Goal: Information Seeking & Learning: Learn about a topic

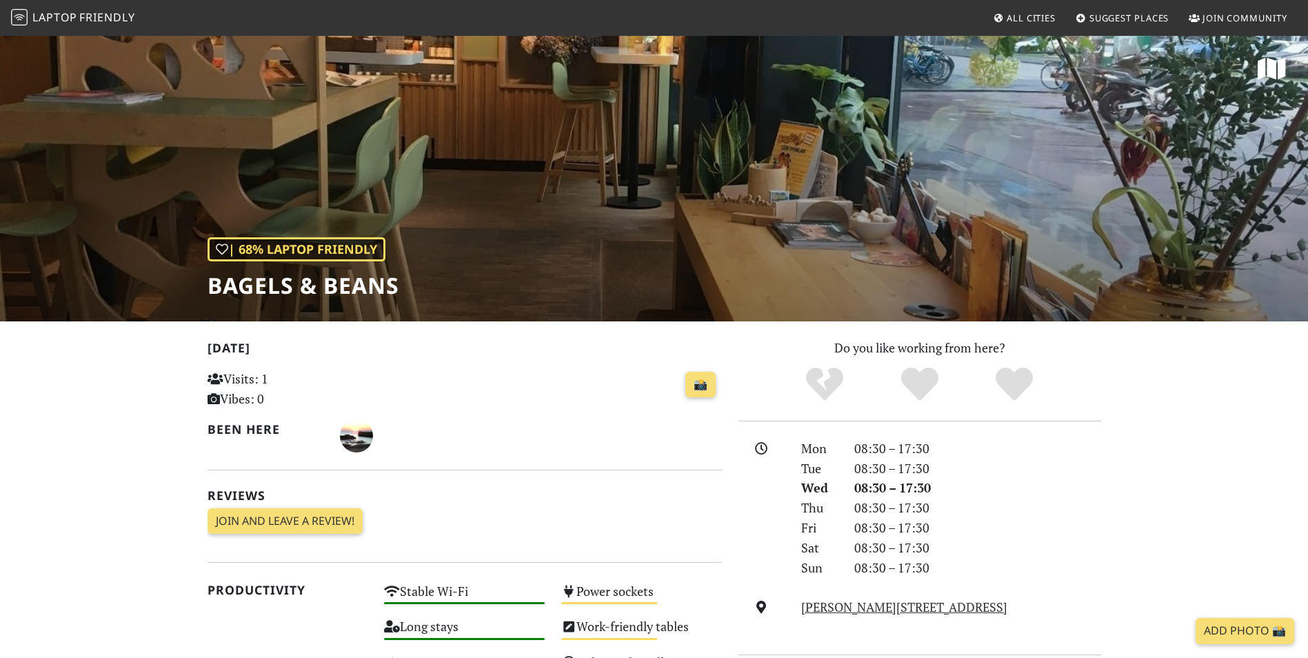
click at [1043, 12] on span "All Cities" at bounding box center [1031, 18] width 49 height 12
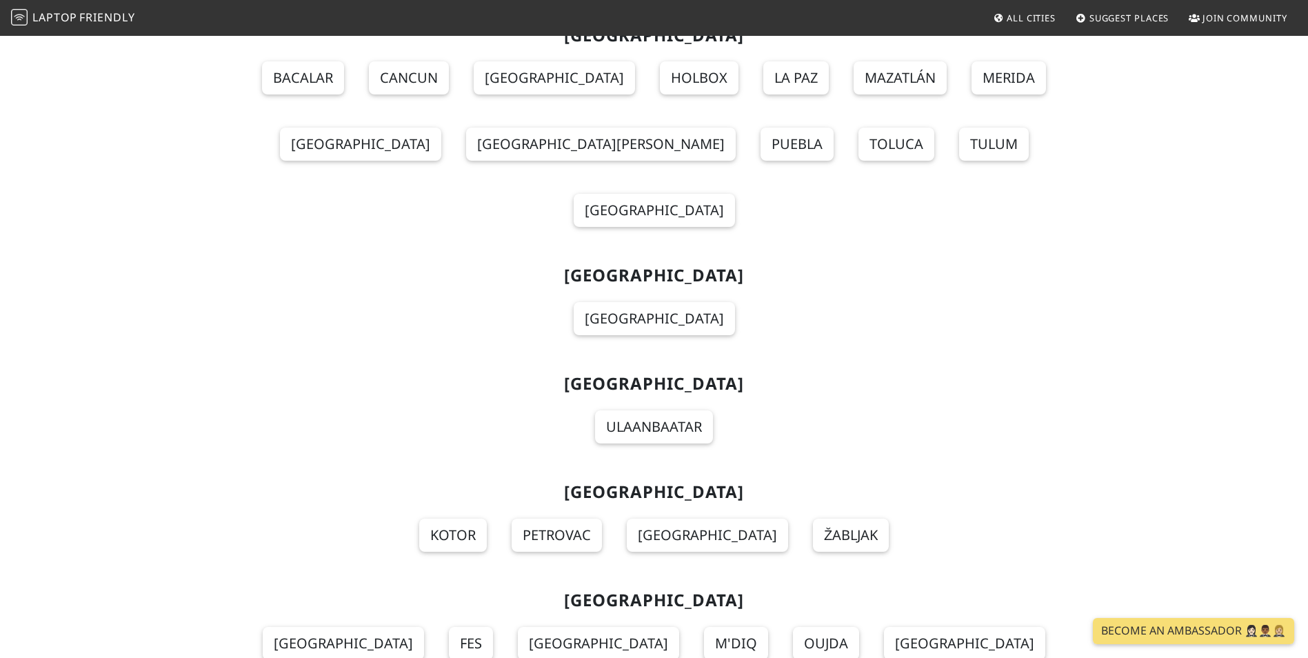
scroll to position [9308, 0]
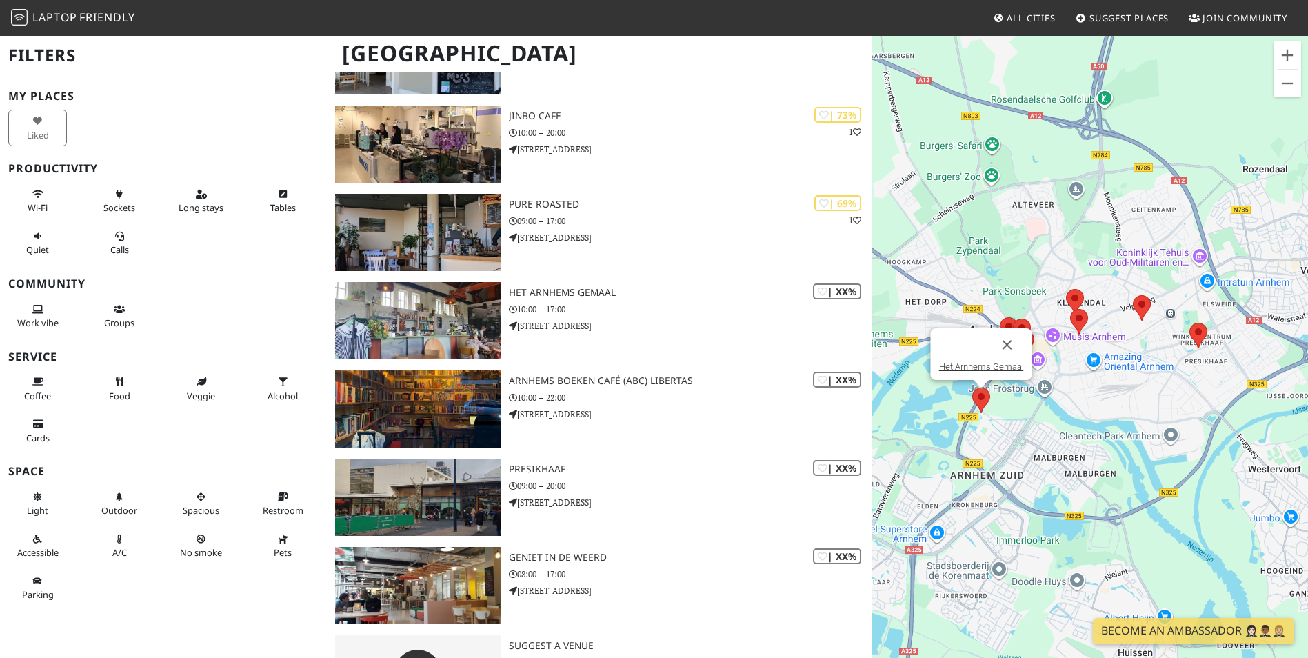
scroll to position [410, 0]
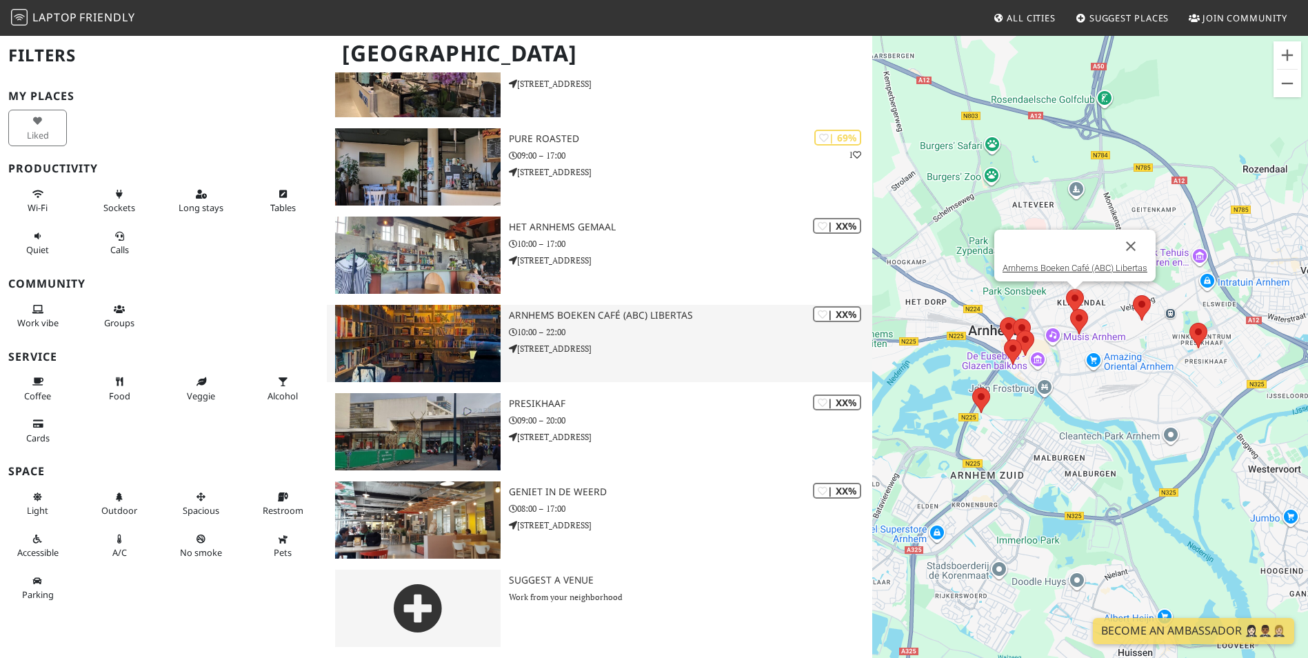
click at [727, 334] on p "10:00 – 22:00" at bounding box center [690, 331] width 363 height 13
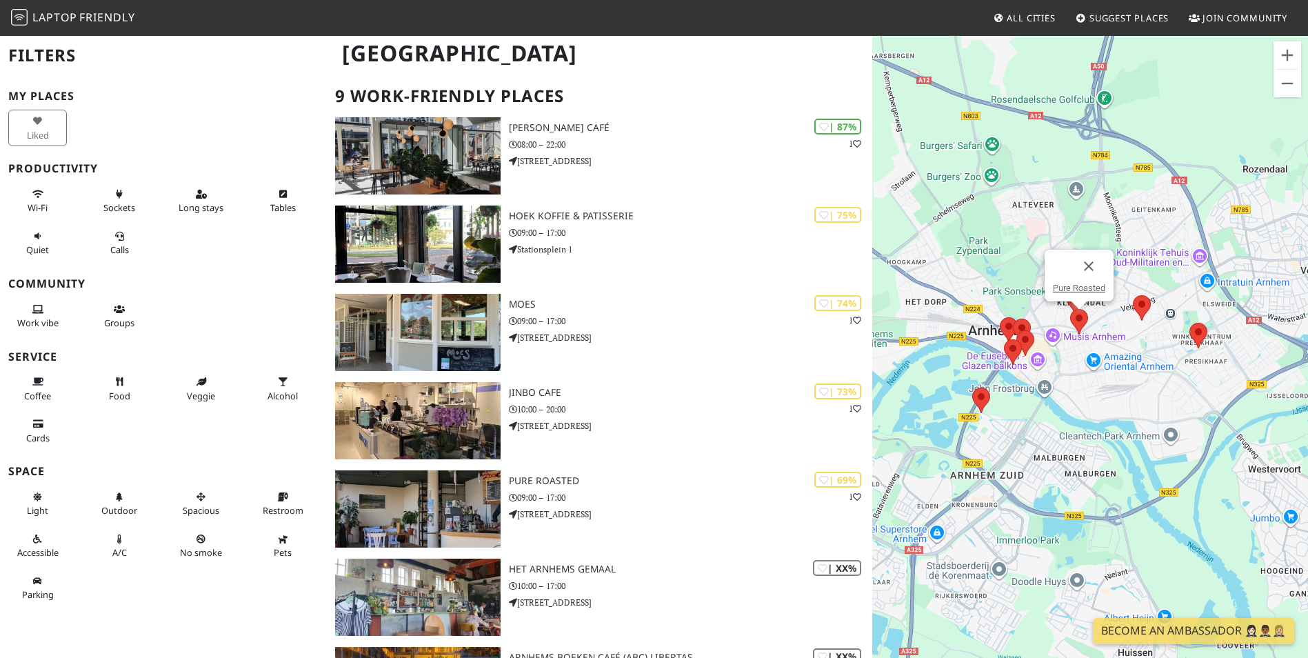
scroll to position [66, 0]
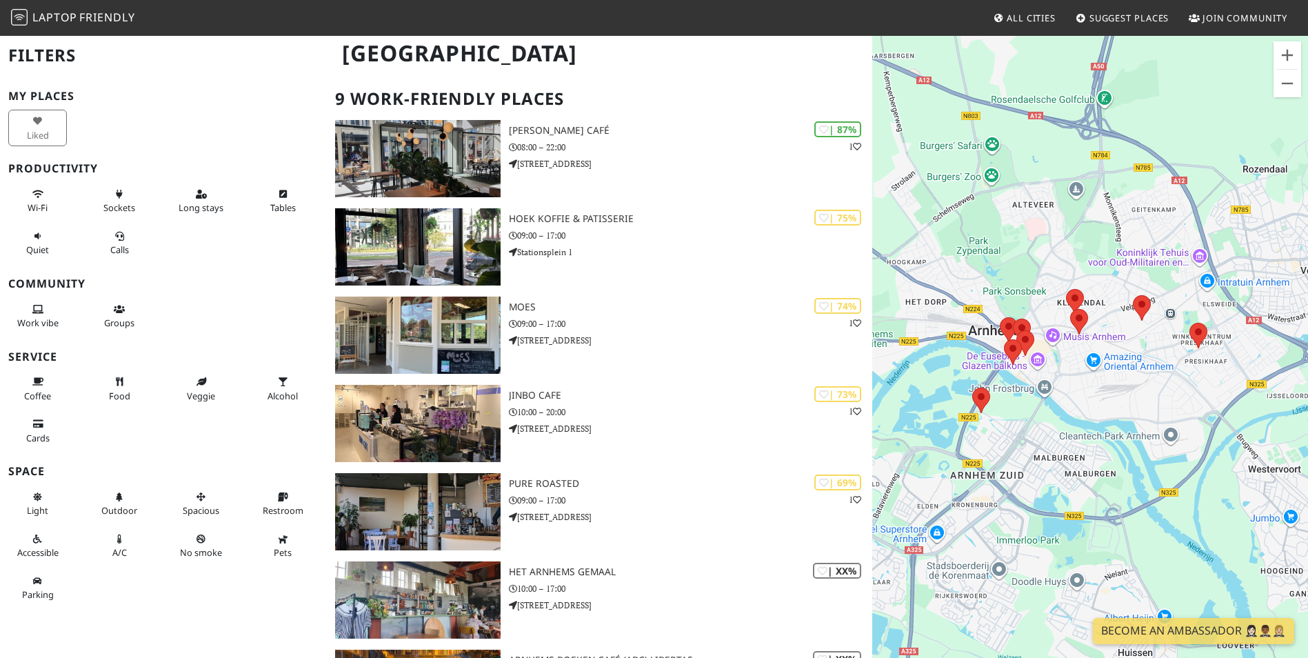
click at [121, 248] on span "Calls" at bounding box center [119, 249] width 19 height 12
